Goal: Task Accomplishment & Management: Use online tool/utility

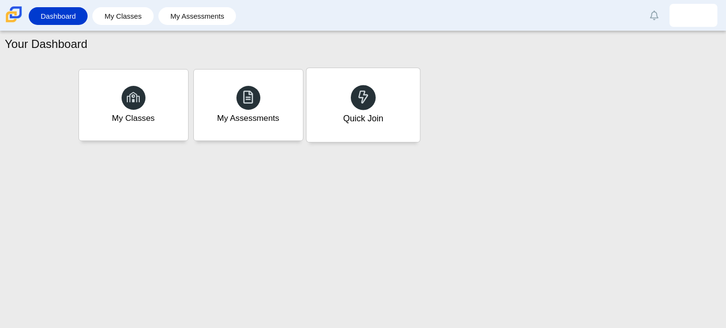
click at [370, 97] on div at bounding box center [363, 97] width 25 height 25
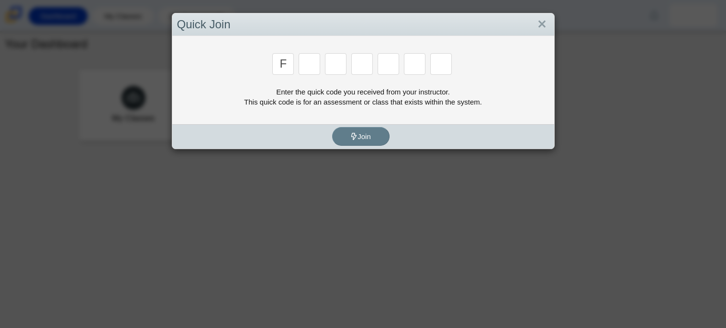
type input "f"
type input "7"
type input "m"
type input "c"
type input "h"
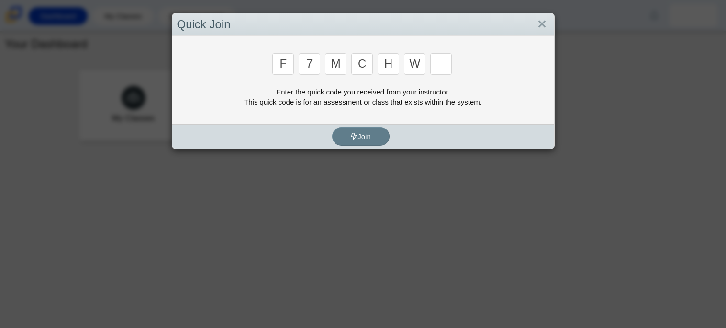
type input "w"
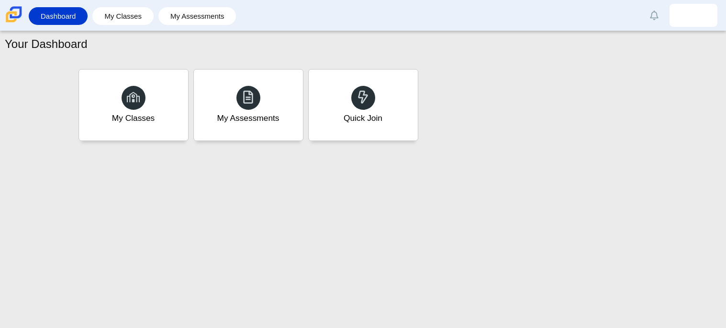
type input "k"
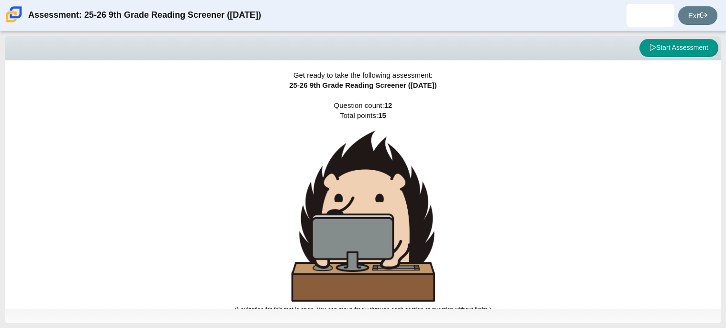
scroll to position [6, 0]
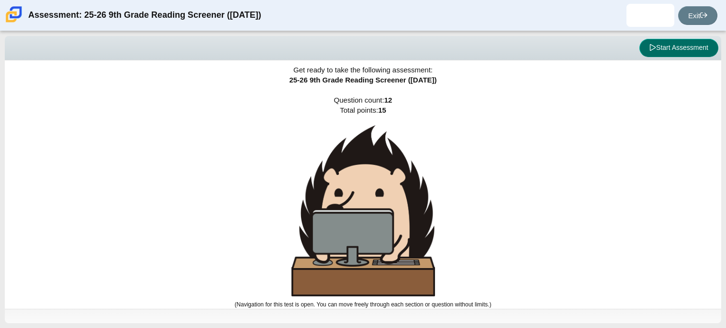
click at [676, 43] on button "Start Assessment" at bounding box center [679, 48] width 79 height 18
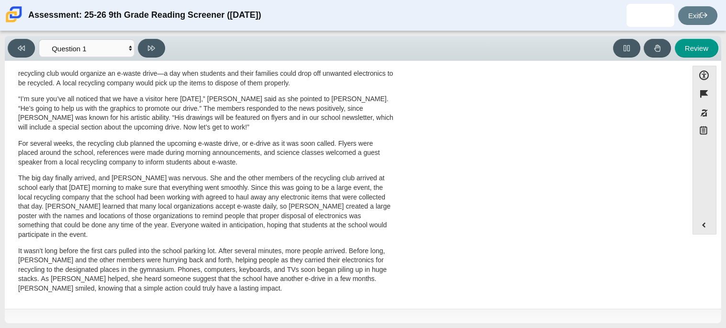
scroll to position [0, 0]
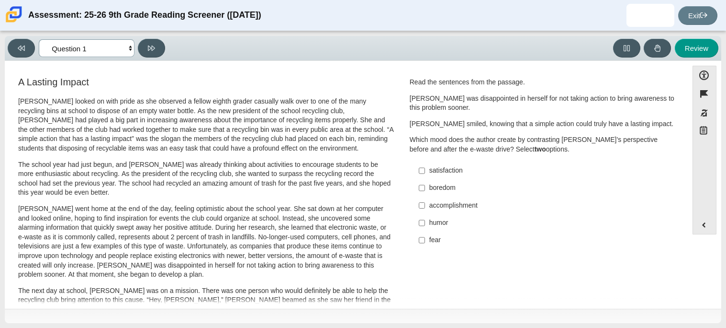
click at [92, 53] on select "Questions Question 1 Question 2 Question 3 Question 4 Question 5 Question 6 Que…" at bounding box center [87, 48] width 96 height 18
click at [140, 52] on button at bounding box center [151, 48] width 27 height 19
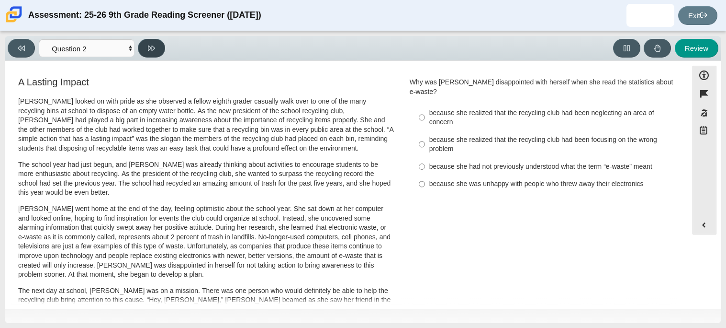
click at [147, 50] on button at bounding box center [151, 48] width 27 height 19
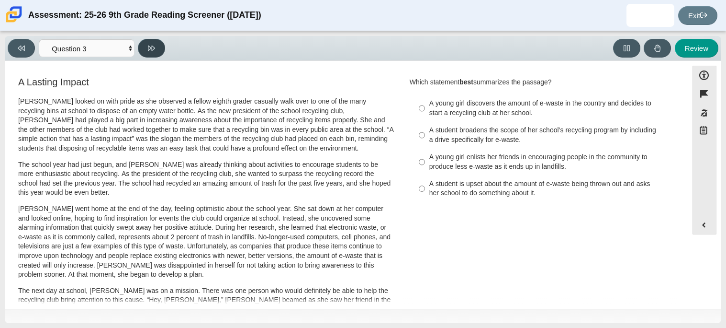
click at [147, 50] on button at bounding box center [151, 48] width 27 height 19
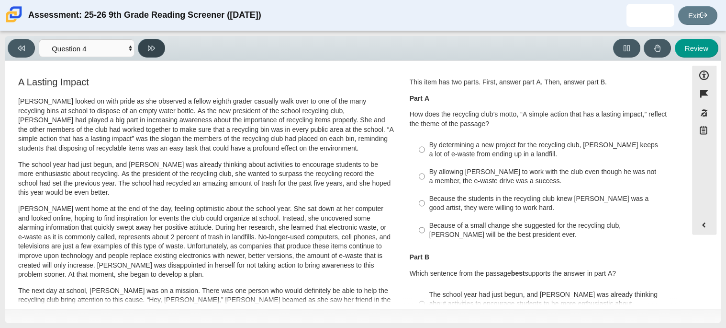
click at [147, 50] on button at bounding box center [151, 48] width 27 height 19
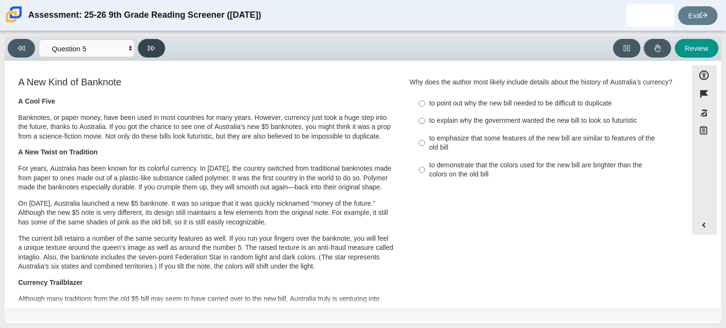
click at [147, 50] on button at bounding box center [151, 48] width 27 height 19
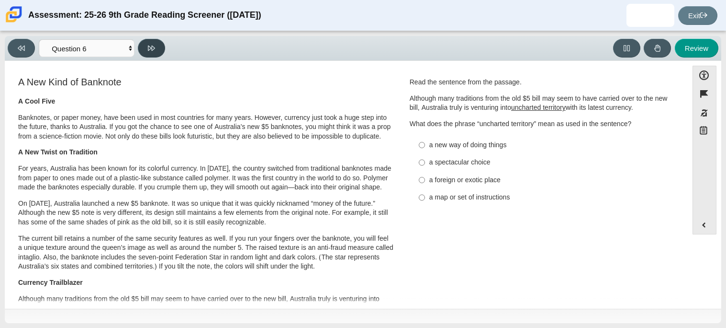
click at [147, 50] on button at bounding box center [151, 48] width 27 height 19
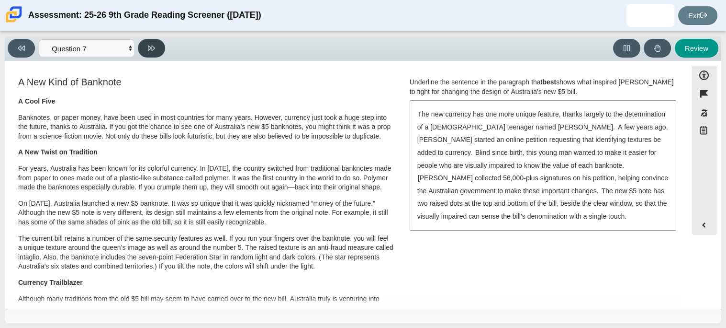
click at [147, 50] on button at bounding box center [151, 48] width 27 height 19
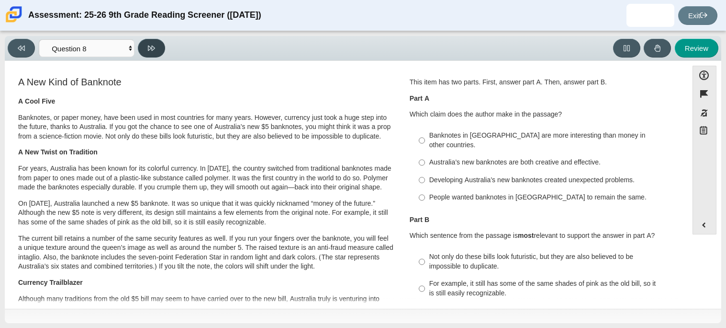
click at [147, 50] on button at bounding box center [151, 48] width 27 height 19
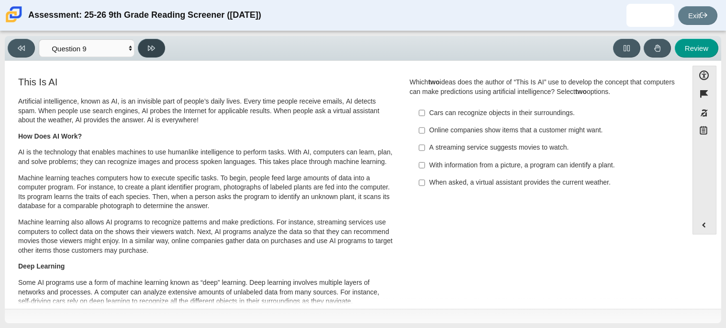
click at [147, 50] on button at bounding box center [151, 48] width 27 height 19
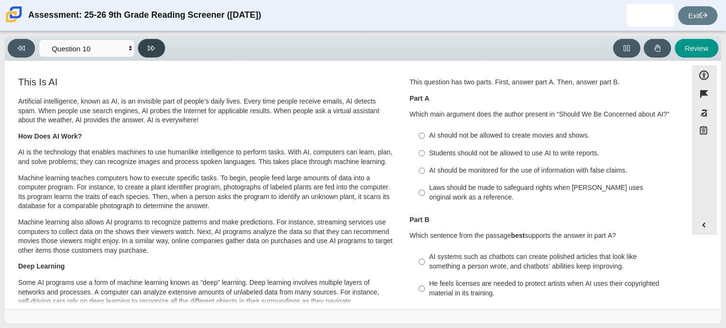
click at [147, 50] on button at bounding box center [151, 48] width 27 height 19
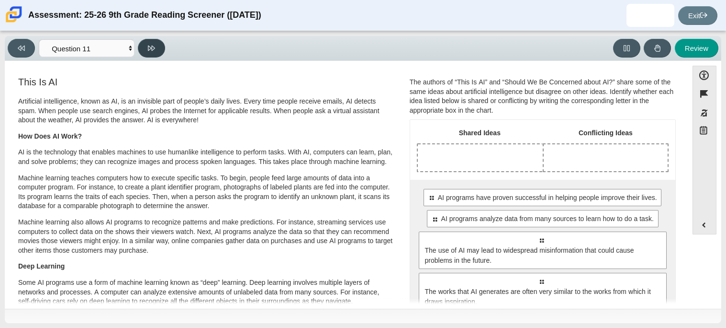
click at [147, 50] on button at bounding box center [151, 48] width 27 height 19
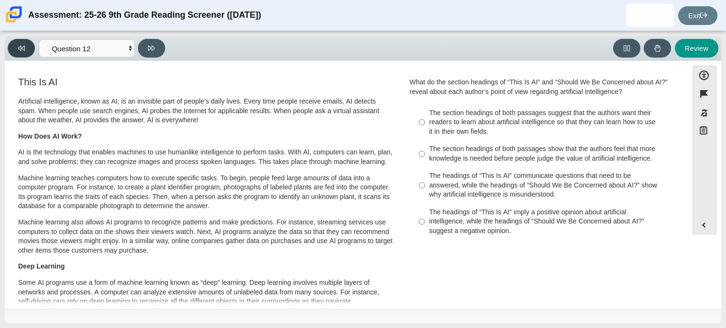
click at [28, 44] on button at bounding box center [21, 48] width 27 height 19
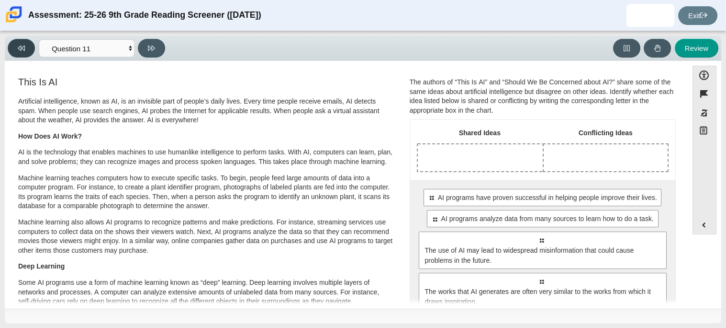
click at [28, 44] on button at bounding box center [21, 48] width 27 height 19
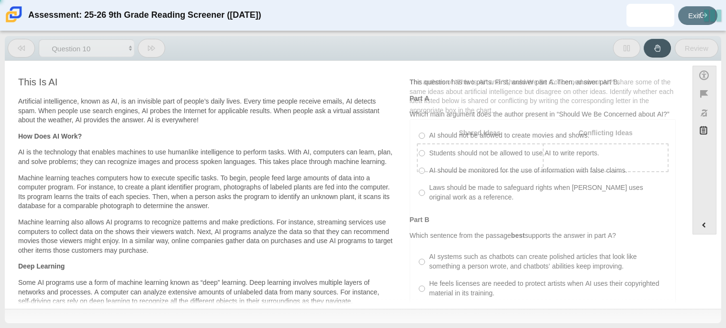
click at [28, 44] on button at bounding box center [21, 48] width 27 height 19
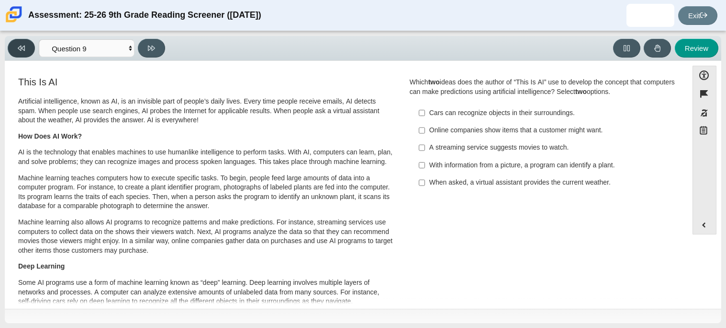
click at [28, 44] on button at bounding box center [21, 48] width 27 height 19
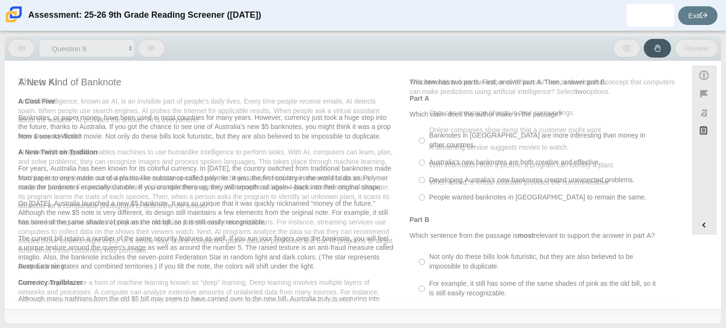
click at [28, 44] on button at bounding box center [21, 48] width 27 height 19
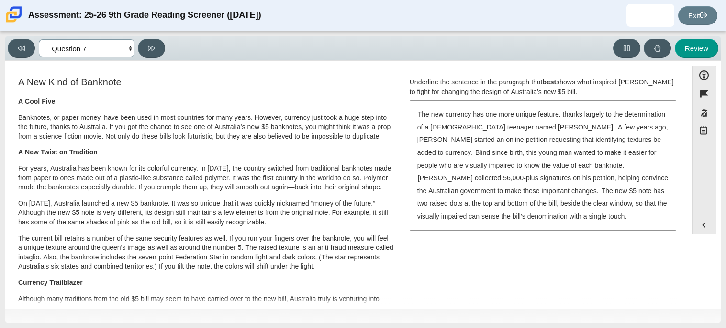
click at [130, 47] on select "Questions Question 1 Question 2 Question 3 Question 4 Question 5 Question 6 Que…" at bounding box center [87, 48] width 96 height 18
click at [225, 53] on div "Review" at bounding box center [444, 48] width 550 height 19
click at [19, 45] on icon at bounding box center [21, 48] width 7 height 7
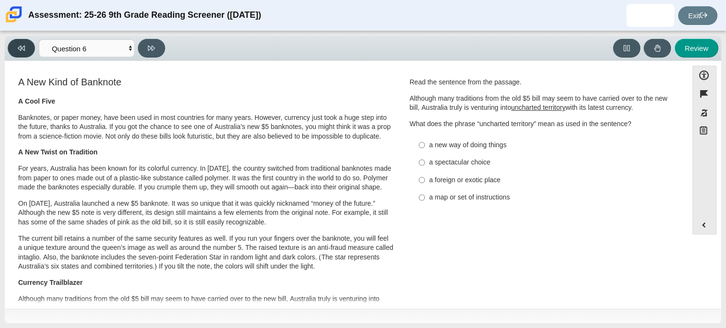
click at [19, 45] on icon at bounding box center [21, 48] width 7 height 7
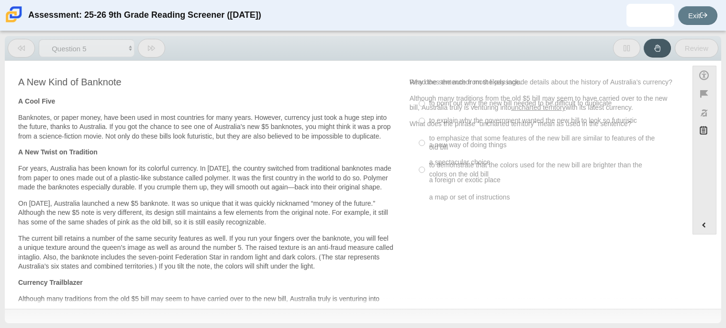
click at [19, 45] on icon at bounding box center [21, 48] width 7 height 7
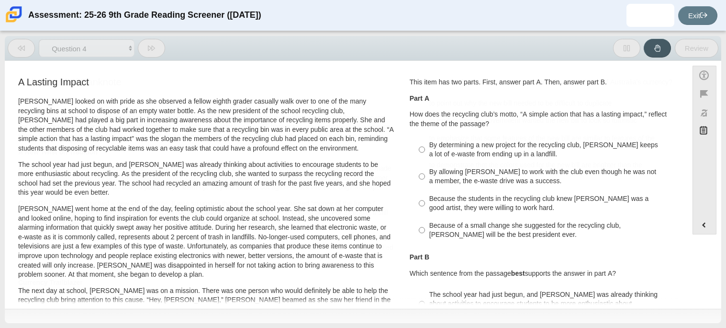
click at [19, 45] on icon at bounding box center [21, 48] width 7 height 7
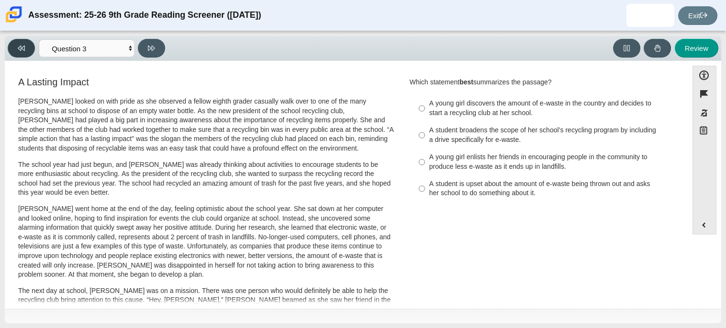
click at [20, 45] on icon at bounding box center [21, 48] width 7 height 7
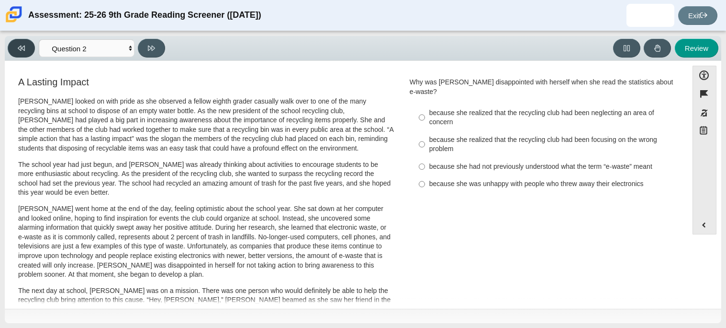
click at [18, 45] on icon at bounding box center [21, 48] width 7 height 7
select select "ccc5b315-3c7c-471c-bf90-f22c8299c798"
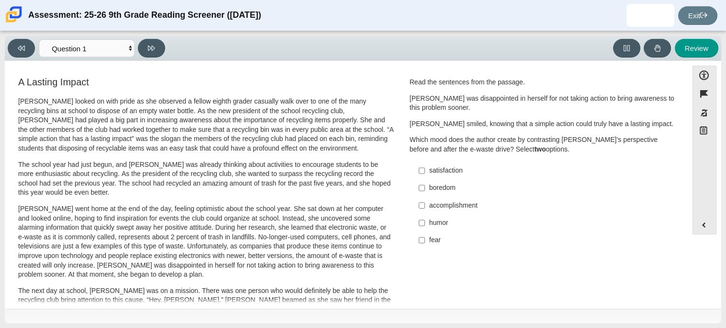
click at [441, 166] on div "satisfaction" at bounding box center [551, 171] width 242 height 10
click at [425, 166] on input "satisfaction satisfaction" at bounding box center [422, 170] width 6 height 17
checkbox input "true"
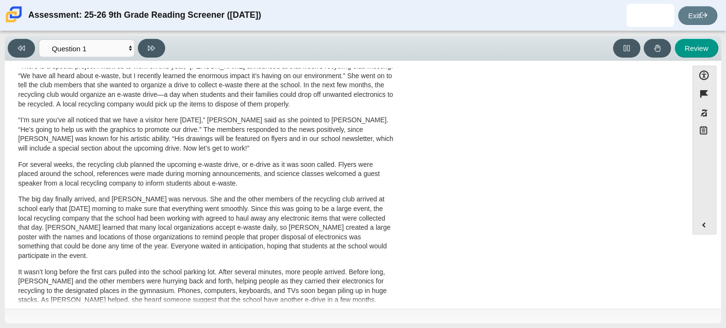
scroll to position [308, 0]
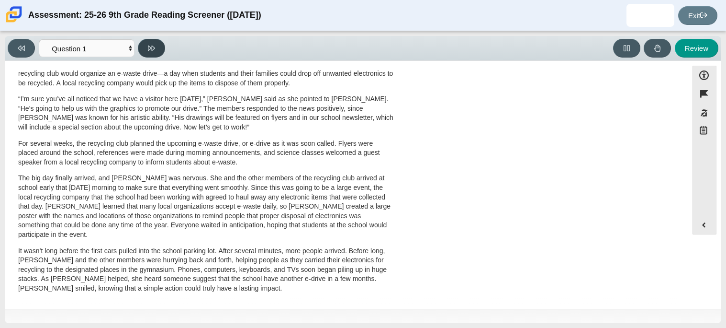
click at [144, 54] on button at bounding box center [151, 48] width 27 height 19
select select "0ff64528-ffd7-428d-b192-babfaadd44e8"
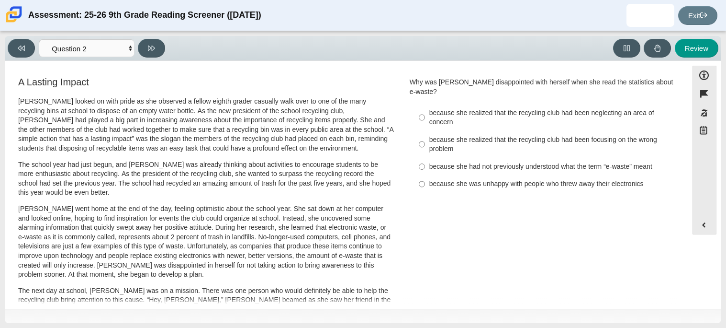
click at [484, 135] on div "because she realized that the recycling club had been focusing on the wrong pro…" at bounding box center [551, 144] width 242 height 19
click at [425, 131] on input "because she realized that the recycling club had been focusing on the wrong pro…" at bounding box center [422, 144] width 6 height 27
radio input "true"
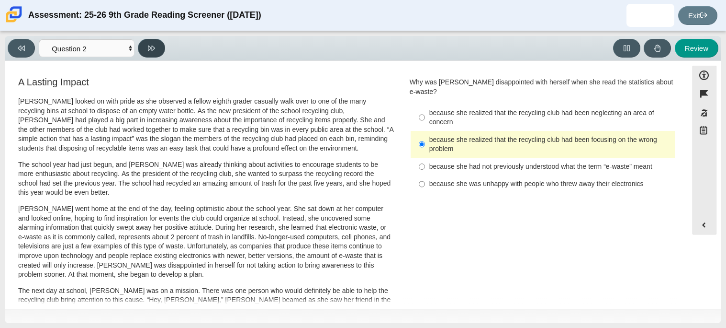
click at [155, 45] on icon at bounding box center [151, 48] width 7 height 7
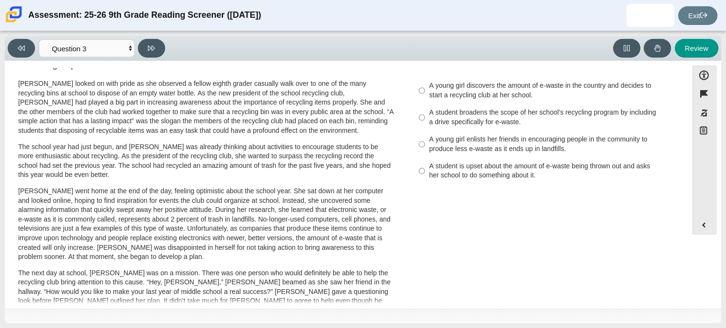
scroll to position [18, 0]
click at [22, 42] on button at bounding box center [21, 48] width 27 height 19
select select "0ff64528-ffd7-428d-b192-babfaadd44e8"
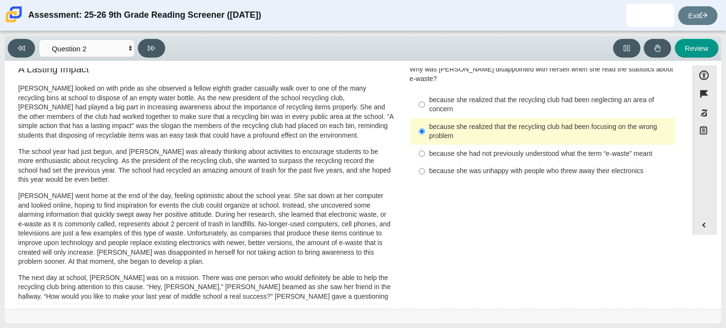
scroll to position [14, 0]
click at [494, 94] on div "because she realized that the recycling club had been neglecting an area of con…" at bounding box center [551, 103] width 242 height 19
click at [425, 91] on input "because she realized that the recycling club had been neglecting an area of con…" at bounding box center [422, 103] width 6 height 27
radio input "true"
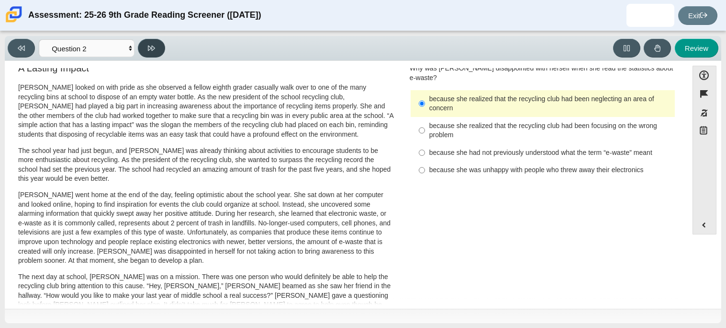
click at [155, 45] on button at bounding box center [151, 48] width 27 height 19
select select "7ce3d843-6974-4858-901c-1ff39630e843"
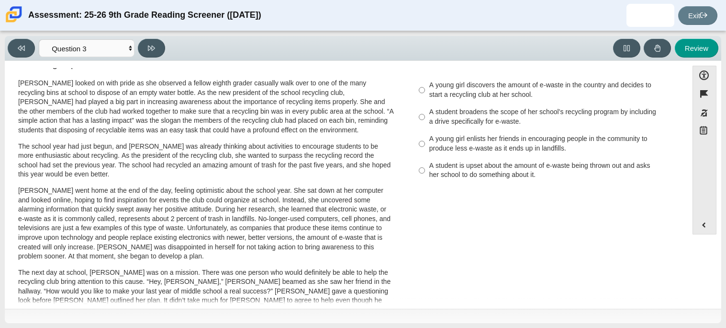
scroll to position [0, 0]
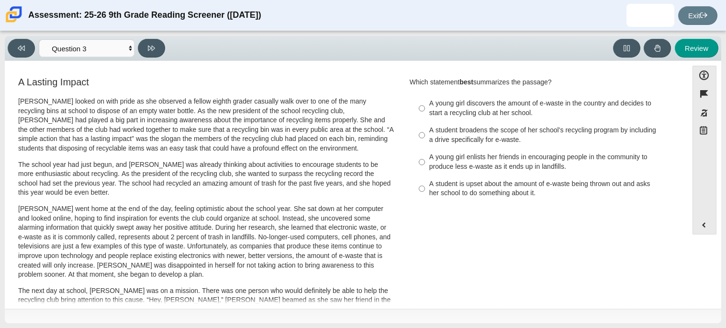
click at [546, 149] on label "A young girl enlists her friends in encouraging people in the community to prod…" at bounding box center [543, 161] width 263 height 27
click at [425, 149] on input "A young girl enlists her friends in encouraging people in the community to prod…" at bounding box center [422, 161] width 6 height 27
radio input "true"
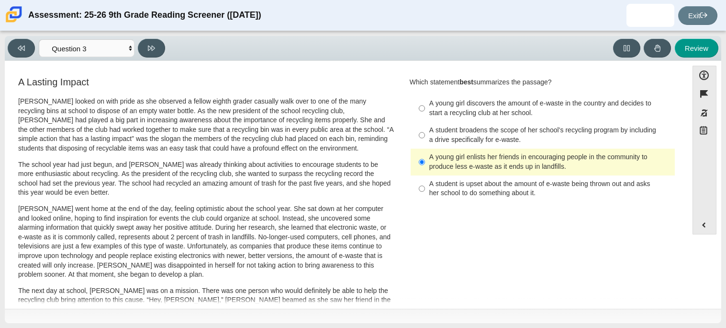
click at [563, 125] on div "A student broadens the scope of her school’s recycling program by including a d…" at bounding box center [551, 134] width 242 height 19
click at [425, 125] on input "A student broadens the scope of her school’s recycling program by including a d…" at bounding box center [422, 135] width 6 height 27
radio input "true"
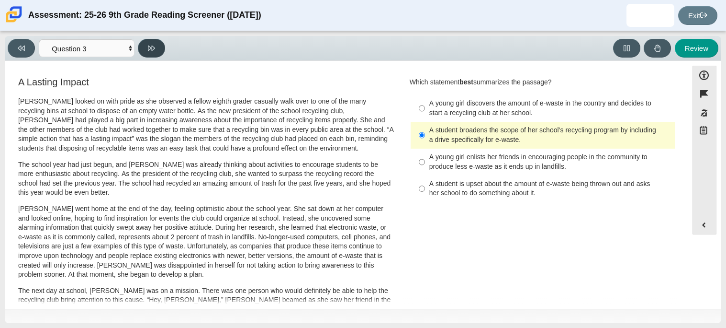
click at [155, 47] on icon at bounding box center [151, 47] width 7 height 5
select select "ca9ea0f1-49c5-4bd1-83b0-472c18652b42"
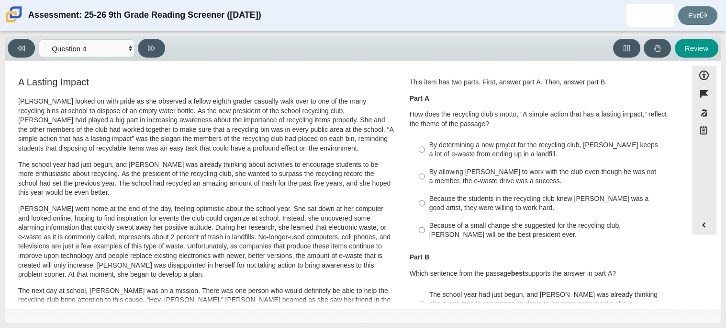
click at [504, 142] on div "By determining a new project for the recycling club, Scarlett keeps a lot of e-…" at bounding box center [551, 149] width 242 height 19
click at [425, 142] on input "By determining a new project for the recycling club, Scarlett keeps a lot of e-…" at bounding box center [422, 149] width 6 height 27
radio input "true"
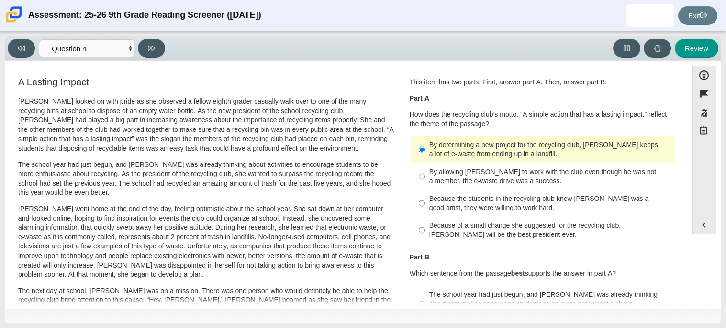
click at [547, 225] on div "Because of a small change she suggested for the recycling club, Scarlett will b…" at bounding box center [551, 230] width 242 height 19
click at [425, 225] on input "Because of a small change she suggested for the recycling club, Scarlett will b…" at bounding box center [422, 229] width 6 height 27
radio input "true"
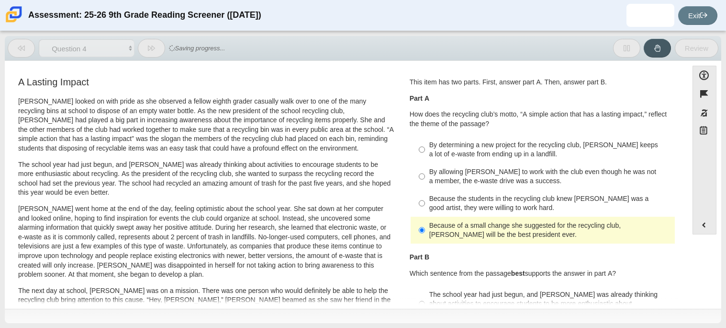
click at [547, 225] on div "Because of a small change she suggested for the recycling club, Scarlett will b…" at bounding box center [551, 230] width 242 height 19
click at [425, 225] on input "Because of a small change she suggested for the recycling club, Scarlett will b…" at bounding box center [422, 229] width 6 height 27
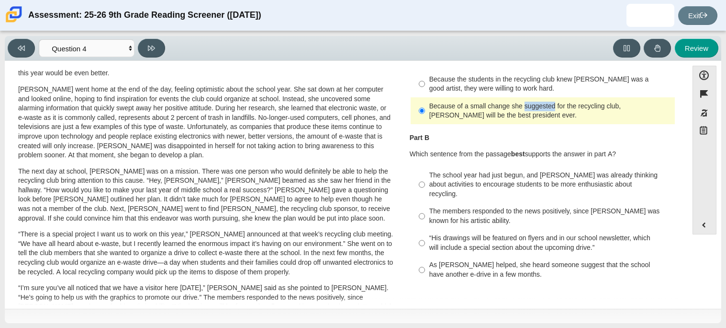
scroll to position [120, 0]
click at [565, 123] on label "Because of a small change she suggested for the recycling club, Scarlett will b…" at bounding box center [543, 110] width 263 height 27
click at [425, 123] on input "Because of a small change she suggested for the recycling club, Scarlett will b…" at bounding box center [422, 110] width 6 height 27
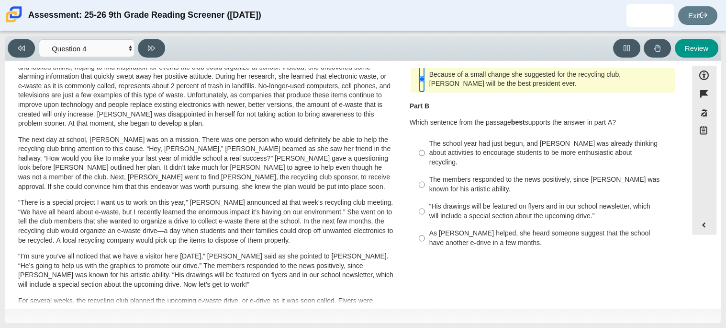
scroll to position [151, 0]
click at [563, 123] on p "Which sentence from the passage best supports the answer in part A?" at bounding box center [543, 122] width 266 height 10
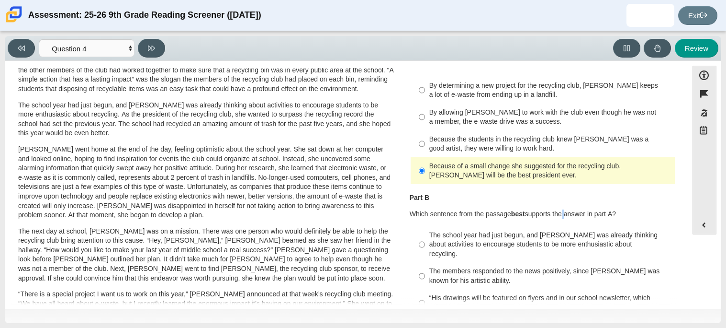
scroll to position [58, 0]
click at [556, 91] on div "By determining a new project for the recycling club, Scarlett keeps a lot of e-…" at bounding box center [551, 91] width 242 height 19
click at [425, 91] on input "By determining a new project for the recycling club, Scarlett keeps a lot of e-…" at bounding box center [422, 91] width 6 height 27
radio input "true"
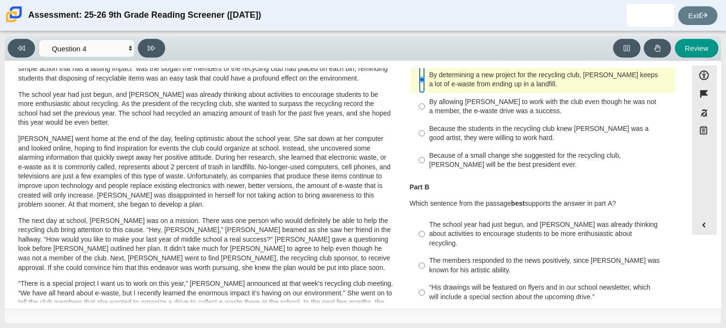
scroll to position [71, 0]
click at [555, 232] on div "The school year had just begun, and Scarlett was already thinking about activit…" at bounding box center [551, 233] width 242 height 28
click at [425, 232] on input "The school year had just begun, and Scarlett was already thinking about activit…" at bounding box center [422, 233] width 6 height 36
radio input "true"
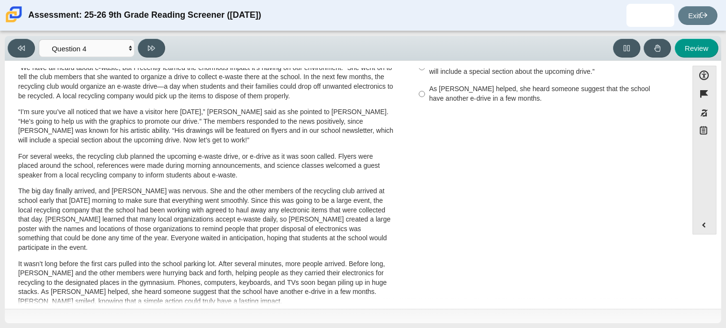
scroll to position [308, 0]
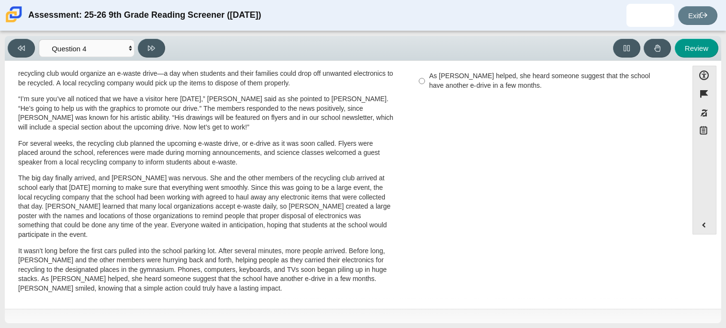
click at [524, 77] on div "As Scarlett helped, she heard someone suggest that the school have another e-dr…" at bounding box center [551, 80] width 242 height 19
click at [425, 77] on input "As Scarlett helped, she heard someone suggest that the school have another e-dr…" at bounding box center [422, 81] width 6 height 27
radio input "true"
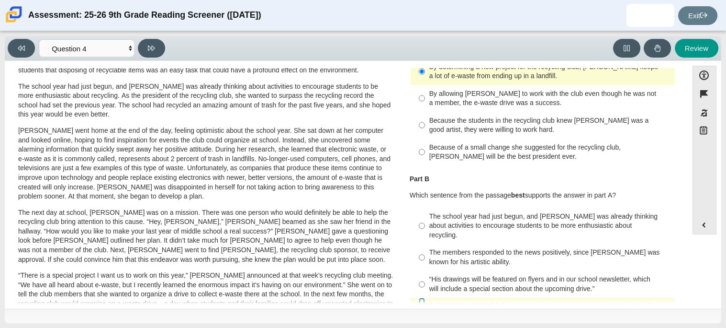
scroll to position [76, 0]
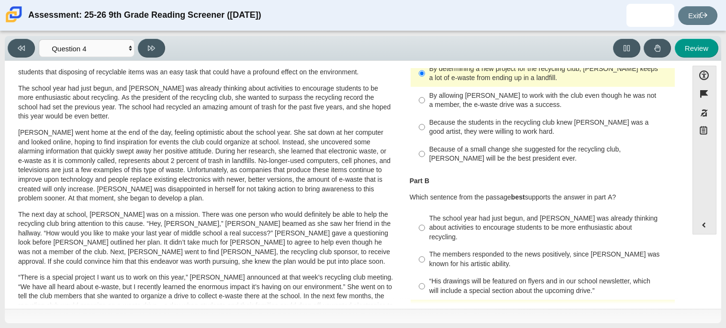
click at [522, 156] on div "Because of a small change she suggested for the recycling club, Scarlett will b…" at bounding box center [551, 154] width 242 height 19
click at [425, 156] on input "Because of a small change she suggested for the recycling club, Scarlett will b…" at bounding box center [422, 153] width 6 height 27
radio input "true"
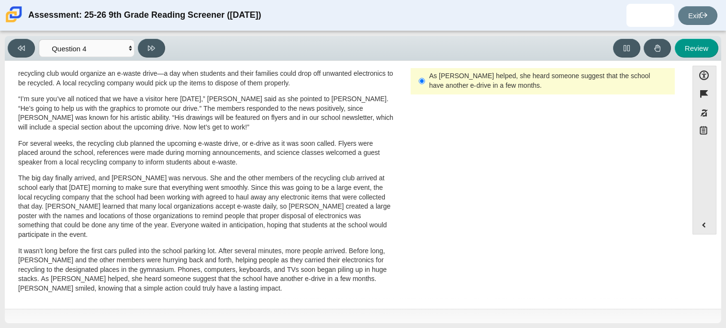
scroll to position [0, 0]
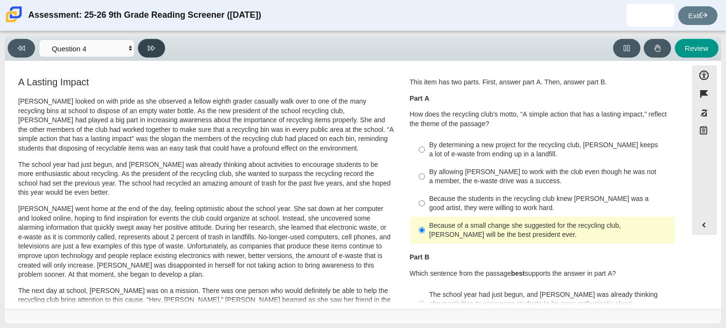
click at [147, 45] on button at bounding box center [151, 48] width 27 height 19
select select "e41f1a79-e29f-4095-8030-a53364015bed"
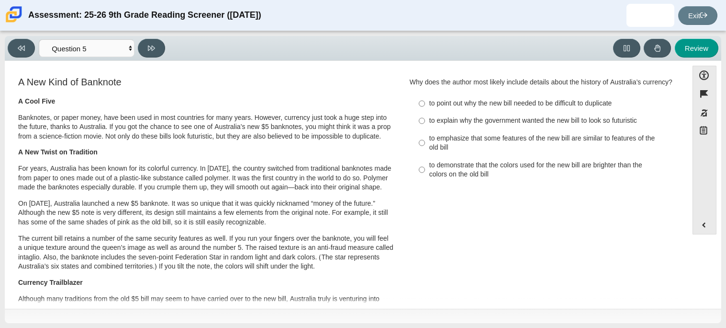
click at [554, 143] on div "to emphasize that some features of the new bill are similar to features of the …" at bounding box center [551, 143] width 242 height 19
click at [425, 143] on input "to emphasize that some features of the new bill are similar to features of the …" at bounding box center [422, 142] width 6 height 27
radio input "true"
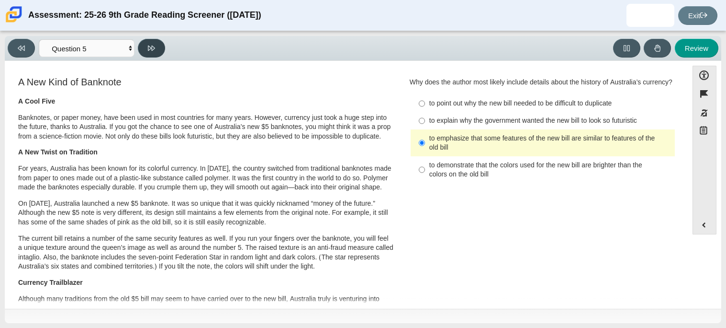
click at [156, 55] on button at bounding box center [151, 48] width 27 height 19
select select "69146e31-7b3d-4a3e-9ce6-f30c24342ae0"
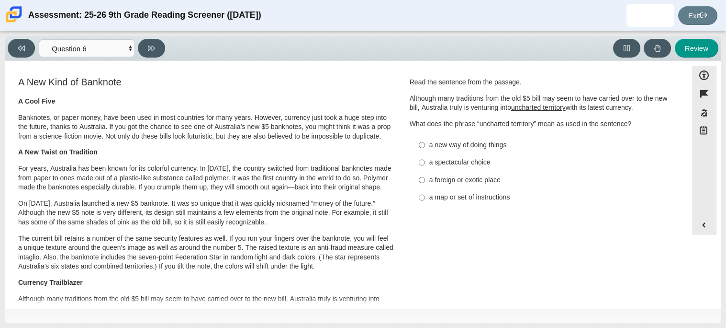
click at [493, 144] on div "a new way of doing things" at bounding box center [551, 145] width 242 height 10
click at [425, 144] on input "a new way of doing things a new way of doing things" at bounding box center [422, 144] width 6 height 17
radio input "true"
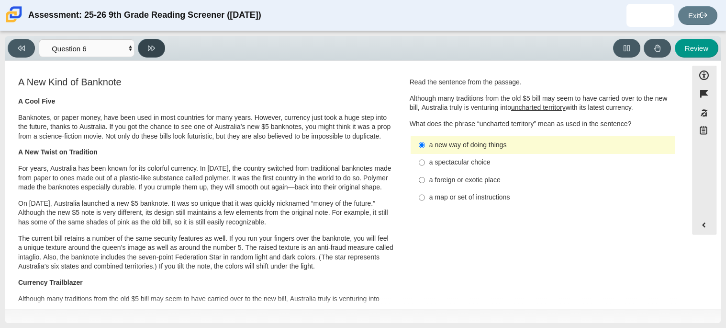
click at [155, 42] on button at bounding box center [151, 48] width 27 height 19
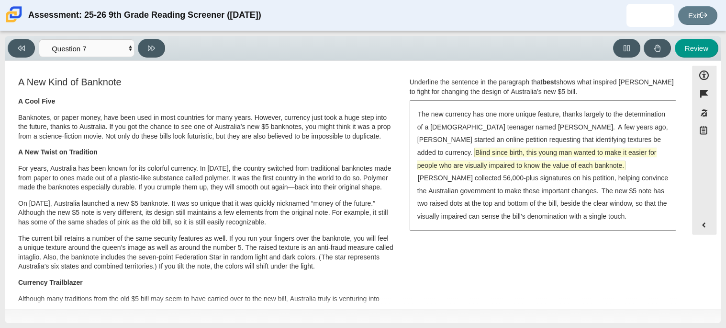
click at [543, 152] on span "Blind since birth, this young man wanted to make it easier for people who are v…" at bounding box center [537, 159] width 239 height 22
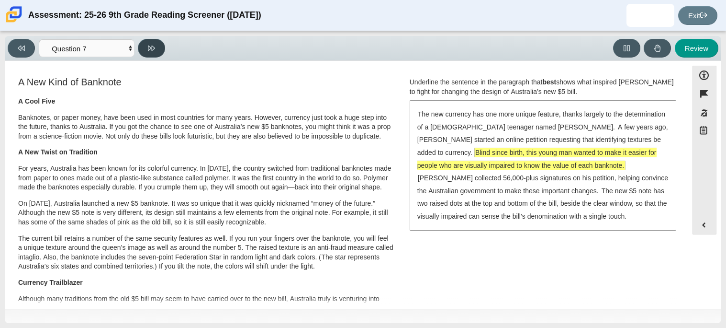
click at [156, 41] on button at bounding box center [151, 48] width 27 height 19
select select "ea8338c2-a6a3-418e-a305-2b963b54a290"
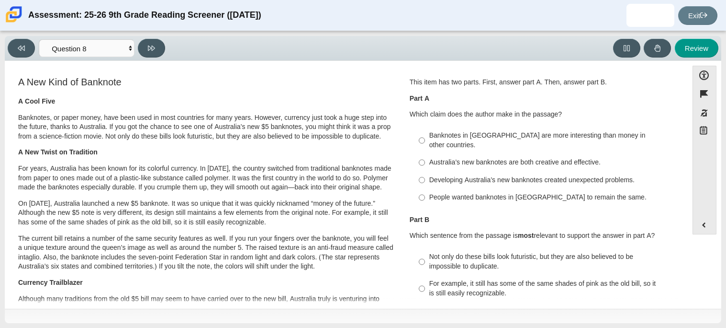
click at [533, 135] on div "Banknotes in Australia are more interesting than money in other countries." at bounding box center [551, 140] width 242 height 19
click at [425, 135] on input "Banknotes in Australia are more interesting than money in other countries. Bank…" at bounding box center [422, 140] width 6 height 27
radio input "true"
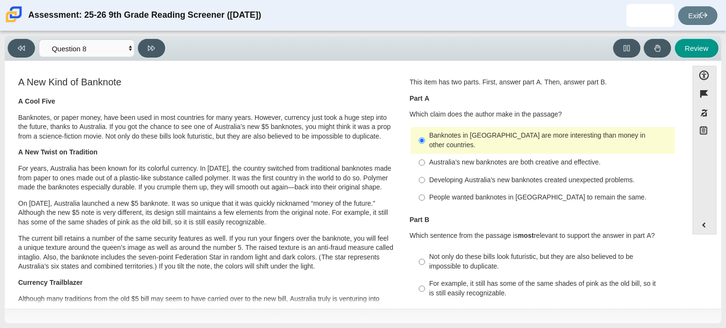
click at [472, 253] on div "Not only do these bills look futuristic, but they are also believed to be impos…" at bounding box center [551, 261] width 242 height 19
click at [425, 253] on input "Not only do these bills look futuristic, but they are also believed to be impos…" at bounding box center [422, 261] width 6 height 27
radio input "true"
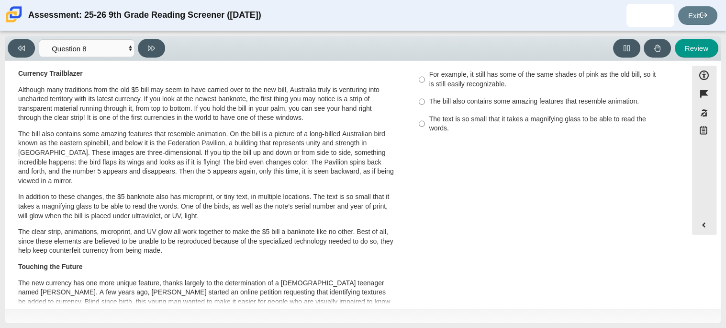
scroll to position [222, 0]
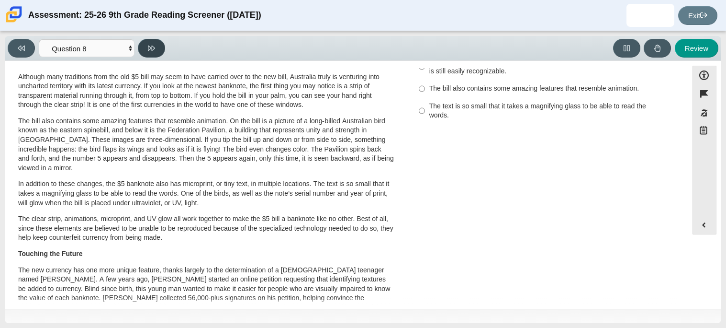
click at [149, 40] on button at bounding box center [151, 48] width 27 height 19
select select "89f058d6-b15c-4ef5-a4b3-fdaffb8868b6"
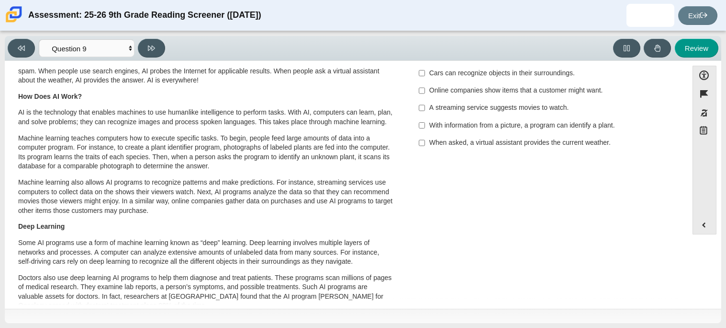
scroll to position [39, 0]
click at [535, 103] on label "A streaming service suggests movies to watch. A streaming service suggests movi…" at bounding box center [543, 108] width 263 height 17
click at [425, 103] on input "A streaming service suggests movies to watch. A streaming service suggests movi…" at bounding box center [422, 108] width 6 height 17
checkbox input "true"
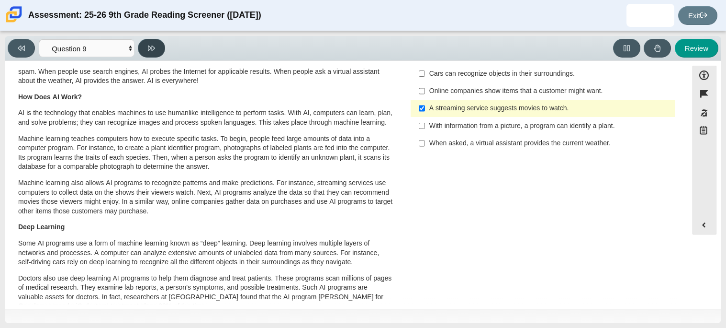
click at [158, 51] on button at bounding box center [151, 48] width 27 height 19
select select "cdf3c14e-a918-44d1-9b63-3db0fa81641e"
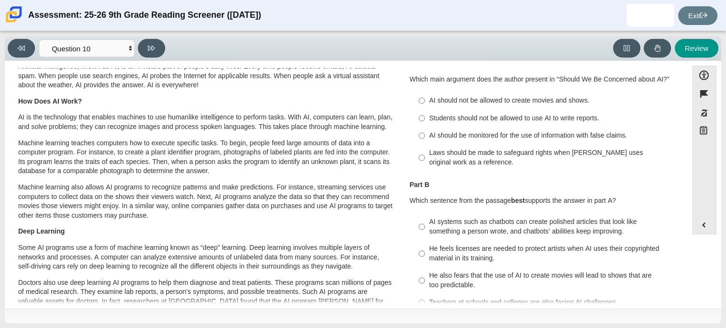
scroll to position [34, 0]
click at [621, 154] on div "Laws should be made to safeguard rights when AI uses original work as a referen…" at bounding box center [551, 158] width 242 height 19
click at [425, 154] on input "Laws should be made to safeguard rights when AI uses original work as a referen…" at bounding box center [422, 158] width 6 height 27
radio input "true"
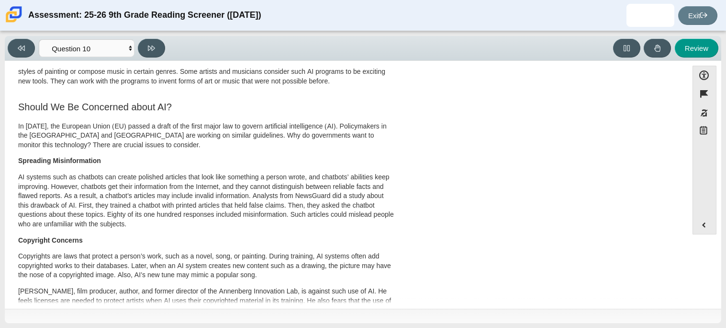
scroll to position [0, 0]
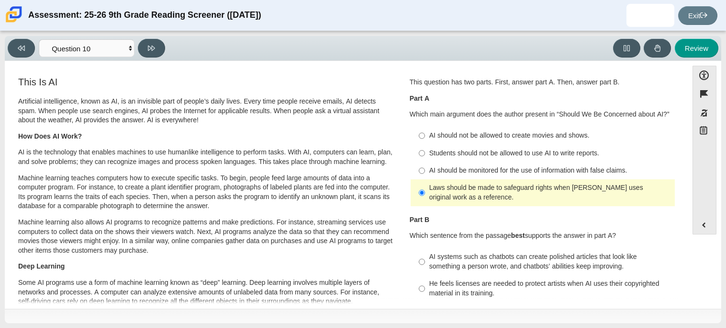
click at [489, 151] on div "Students should not be allowed to use AI to write reports." at bounding box center [551, 153] width 242 height 10
click at [425, 151] on input "Students should not be allowed to use AI to write reports. Students should not …" at bounding box center [422, 152] width 6 height 17
radio input "true"
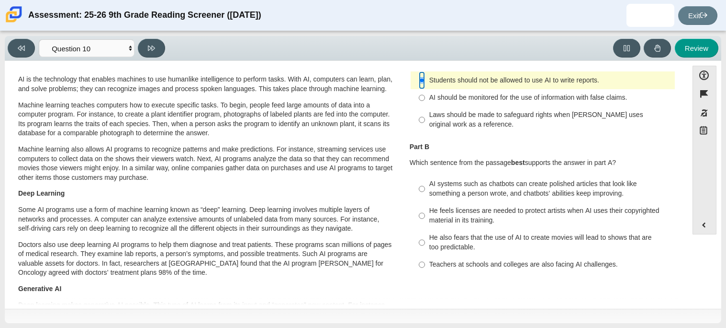
scroll to position [74, 0]
click at [487, 184] on div "AI systems such as chatbots can create polished articles that look like somethi…" at bounding box center [551, 187] width 242 height 19
click at [425, 184] on input "AI systems such as chatbots can create polished articles that look like somethi…" at bounding box center [422, 187] width 6 height 27
radio input "true"
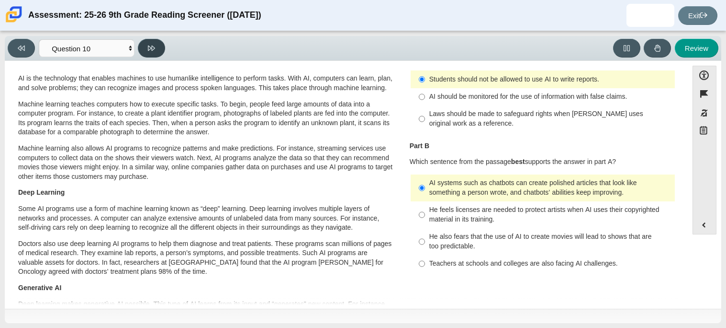
click at [145, 46] on button at bounding box center [151, 48] width 27 height 19
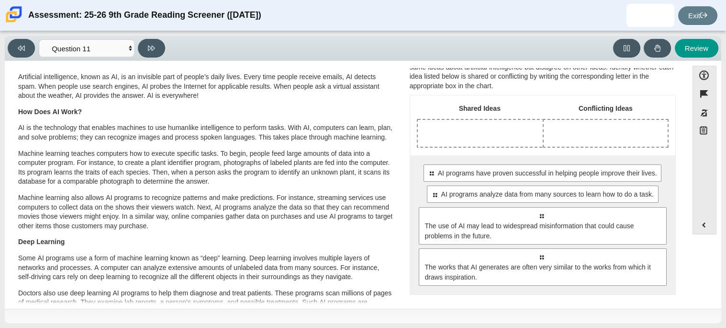
scroll to position [25, 0]
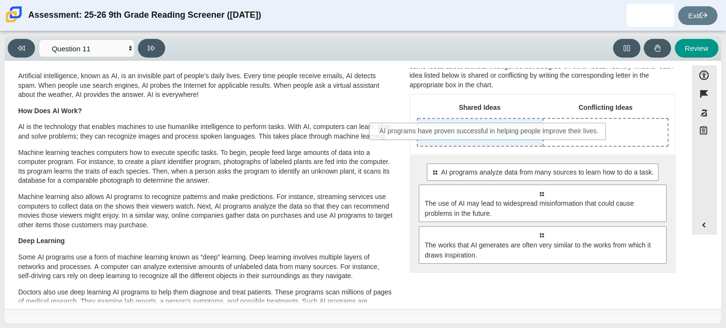
drag, startPoint x: 536, startPoint y: 176, endPoint x: 485, endPoint y: 136, distance: 65.4
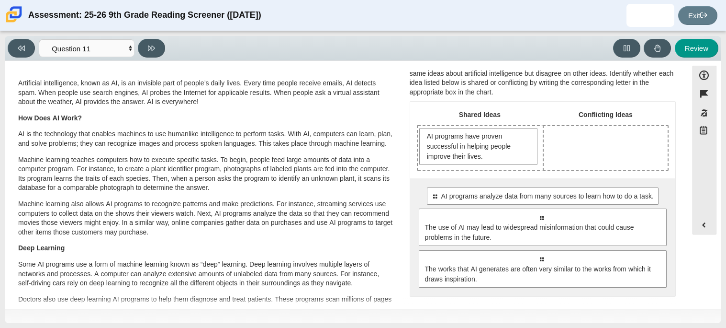
scroll to position [16, 0]
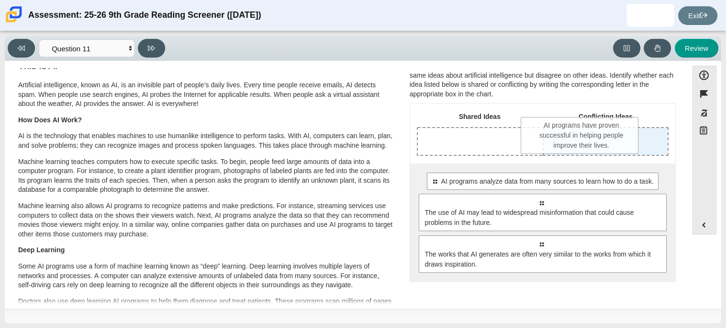
drag, startPoint x: 491, startPoint y: 155, endPoint x: 596, endPoint y: 143, distance: 105.6
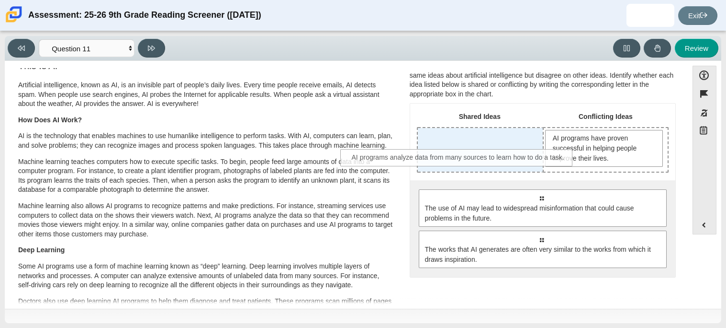
drag, startPoint x: 584, startPoint y: 203, endPoint x: 502, endPoint y: 163, distance: 91.4
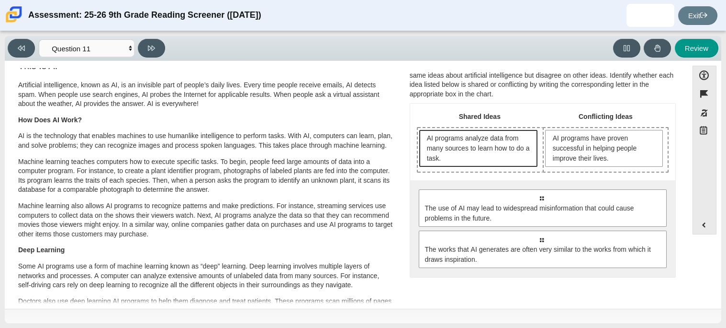
scroll to position [0, 0]
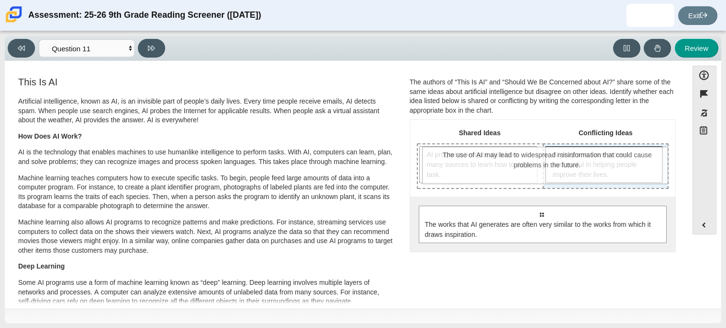
drag, startPoint x: 613, startPoint y: 229, endPoint x: 619, endPoint y: 170, distance: 59.2
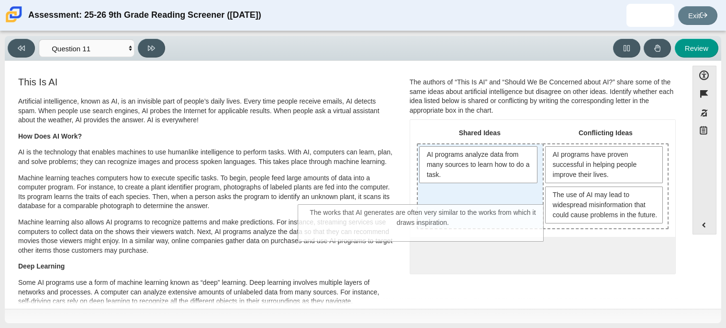
drag, startPoint x: 610, startPoint y: 257, endPoint x: 492, endPoint y: 205, distance: 128.9
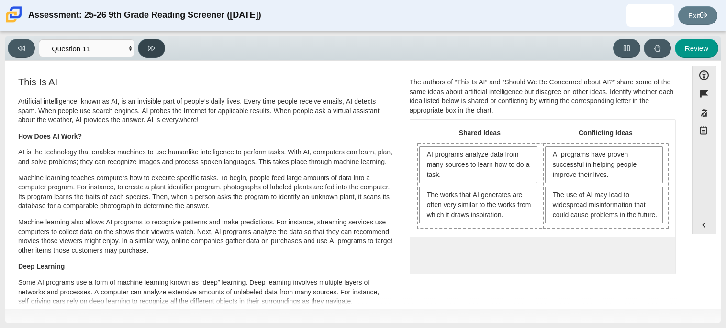
click at [154, 51] on icon at bounding box center [151, 48] width 7 height 7
select select "c3effed4-44ce-4a19-bd96-1787f34e9b4c"
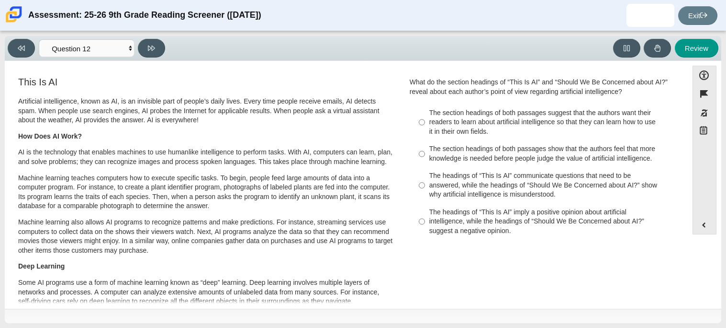
click at [513, 220] on div "The headings of “This Is AI” imply a positive opinion about artificial intellig…" at bounding box center [551, 221] width 242 height 28
click at [425, 220] on input "The headings of “This Is AI” imply a positive opinion about artificial intellig…" at bounding box center [422, 221] width 6 height 36
radio input "true"
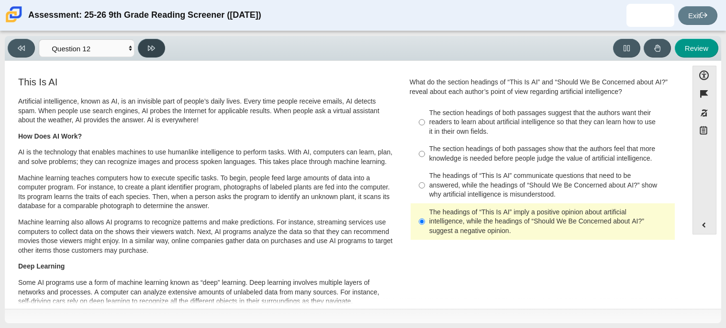
click at [156, 47] on button at bounding box center [151, 48] width 27 height 19
select select "review"
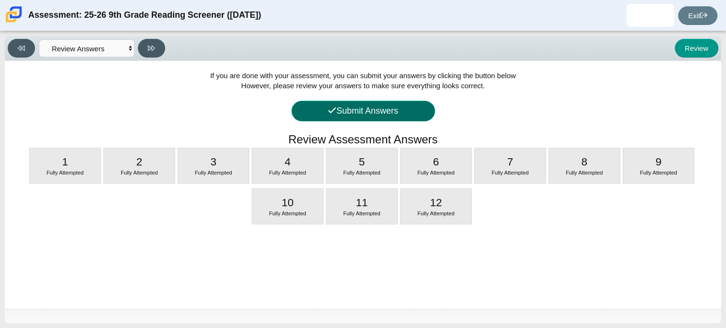
click at [403, 114] on button "Submit Answers" at bounding box center [364, 111] width 144 height 21
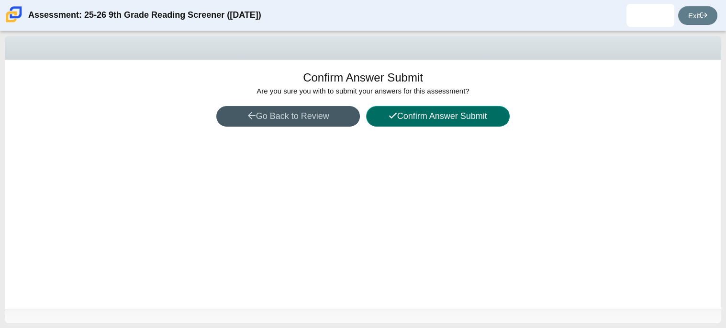
click at [405, 115] on button "Confirm Answer Submit" at bounding box center [438, 116] width 144 height 21
